Goal: Task Accomplishment & Management: Use online tool/utility

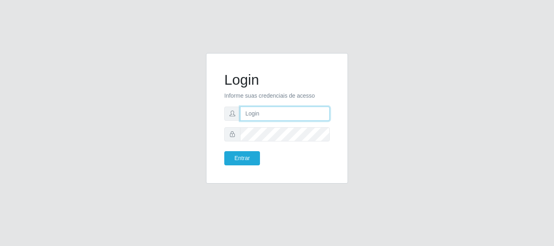
click at [272, 112] on input "text" at bounding box center [285, 114] width 90 height 14
type input "[EMAIL_ADDRESS][DOMAIN_NAME]"
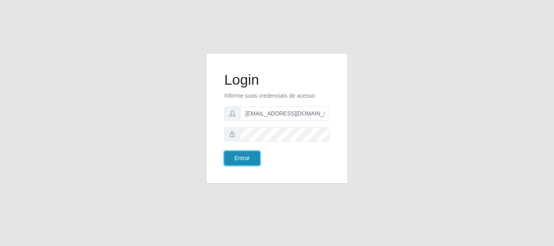
click at [243, 160] on button "Entrar" at bounding box center [242, 158] width 36 height 14
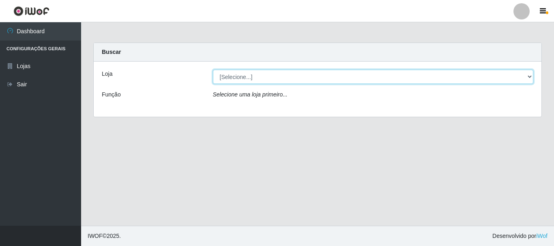
click at [213, 70] on select "[Selecione...] Super Show - [PERSON_NAME]" at bounding box center [373, 77] width 321 height 14
select select "120"
click option "Super Show - [PERSON_NAME]" at bounding box center [0, 0] width 0 height 0
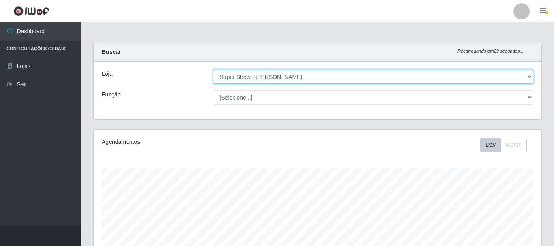
scroll to position [168, 448]
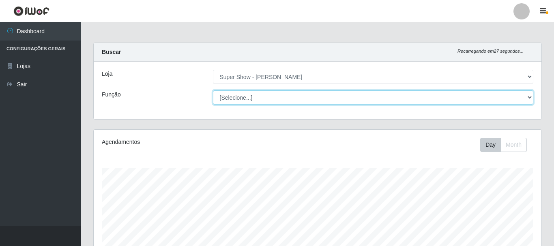
click at [213, 90] on select "[Selecione...] ASG Auxiliar de Estacionamento Balconista Embalador Embalador + …" at bounding box center [373, 97] width 321 height 14
select select "16"
click option "ASG" at bounding box center [0, 0] width 0 height 0
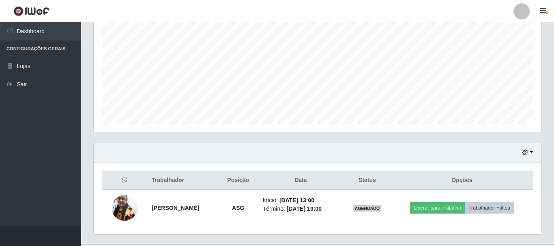
scroll to position [184, 0]
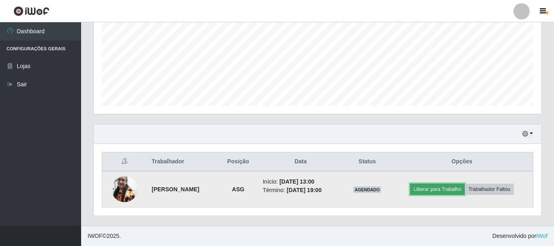
click at [441, 188] on button "Liberar para Trabalho" at bounding box center [437, 189] width 55 height 11
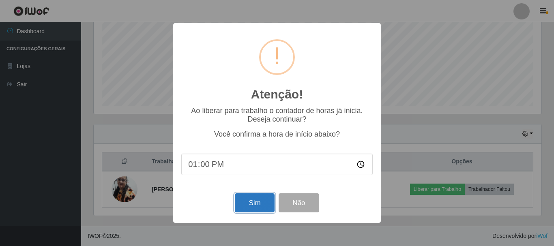
click at [263, 206] on button "Sim" at bounding box center [254, 203] width 39 height 19
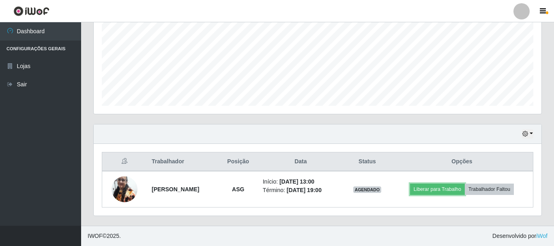
scroll to position [148, 0]
